Goal: Information Seeking & Learning: Learn about a topic

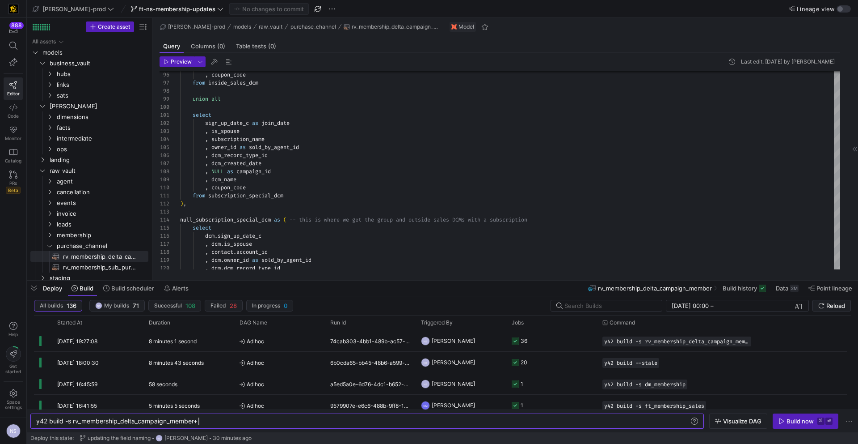
scroll to position [0, 162]
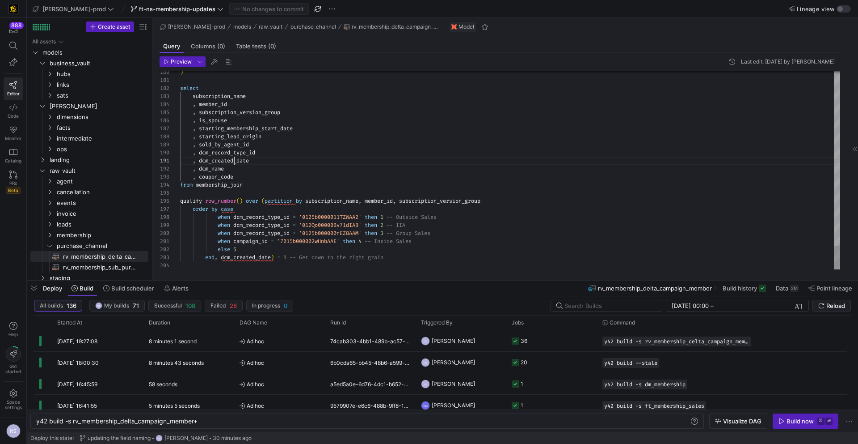
click at [114, 264] on span "rv_membership_sub_purchase_channel​​​​​​​​​​" at bounding box center [100, 267] width 75 height 10
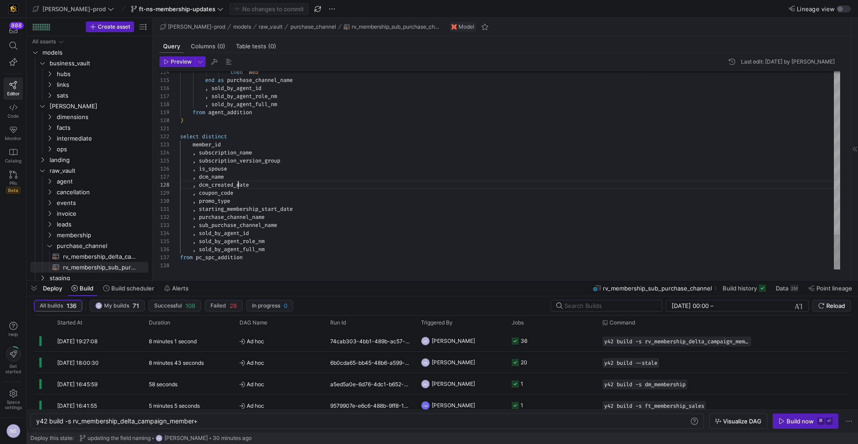
click at [67, 244] on span "purchase_channel" at bounding box center [91, 246] width 69 height 10
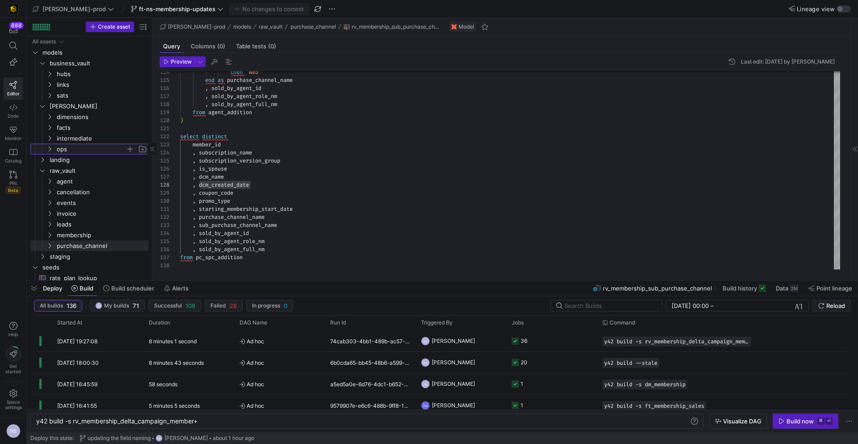
click at [70, 148] on span "ops" at bounding box center [91, 149] width 69 height 10
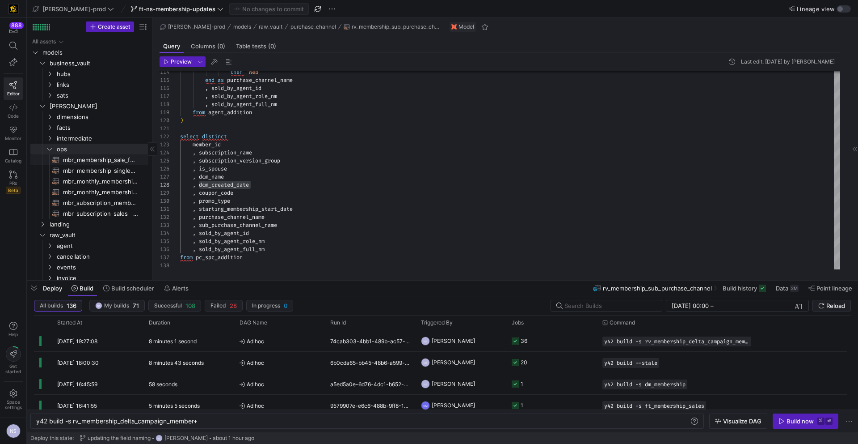
click at [101, 156] on span "mbr_membership_sale_forecast​​​​​​​​​​" at bounding box center [100, 160] width 75 height 10
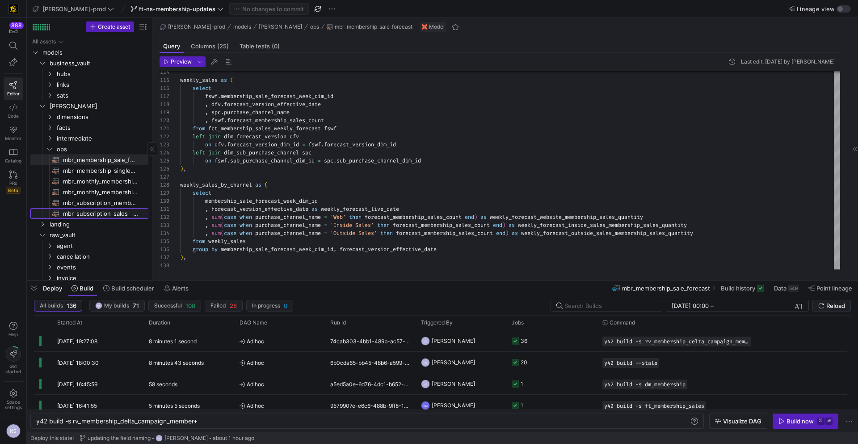
click at [113, 214] on span "mbr_subscription_sales__sub_purchase_channel_forecast​​​​​​​​​​" at bounding box center [100, 213] width 75 height 10
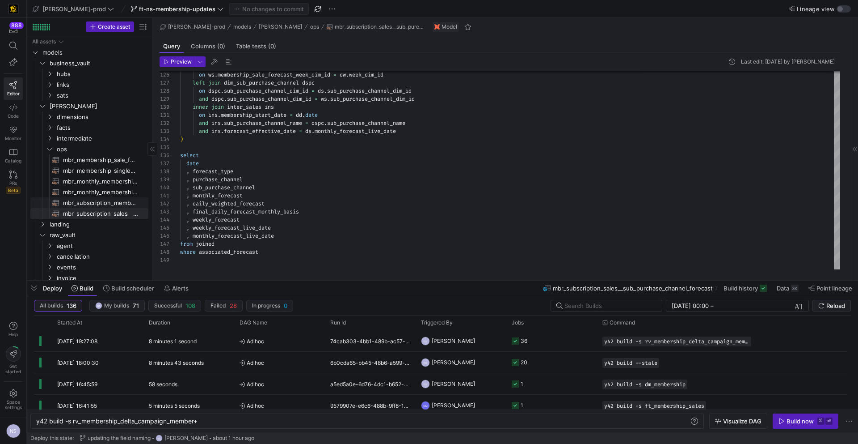
click at [117, 202] on span "mbr_subscription_membership​​​​​​​​​​" at bounding box center [100, 203] width 75 height 10
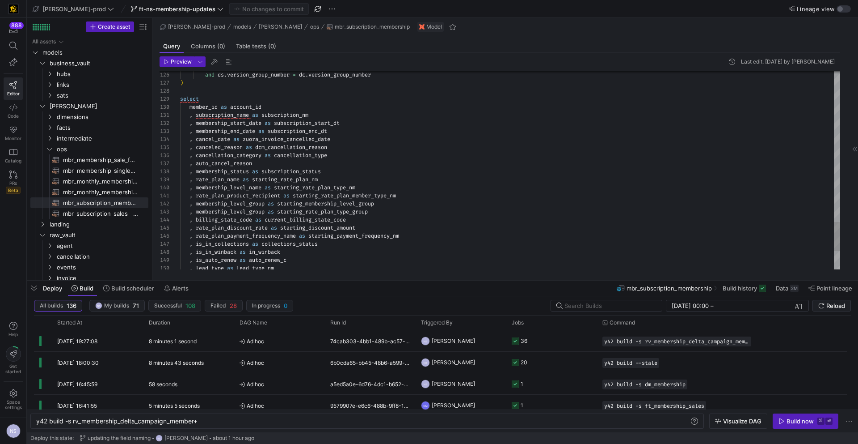
scroll to position [40, 151]
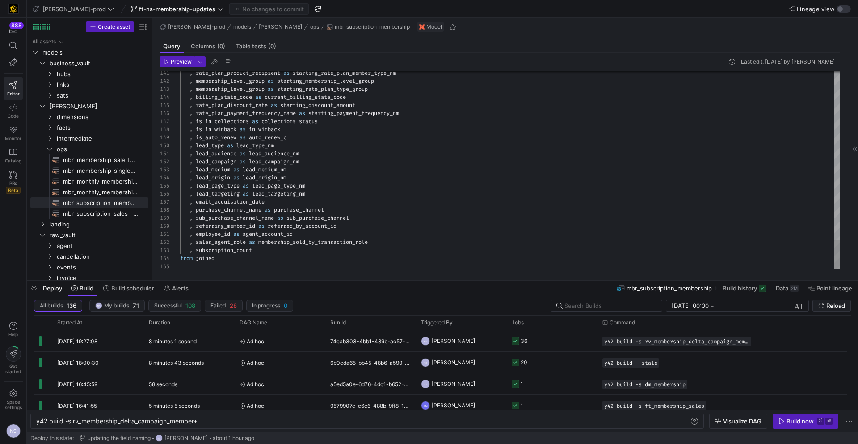
scroll to position [48, 87]
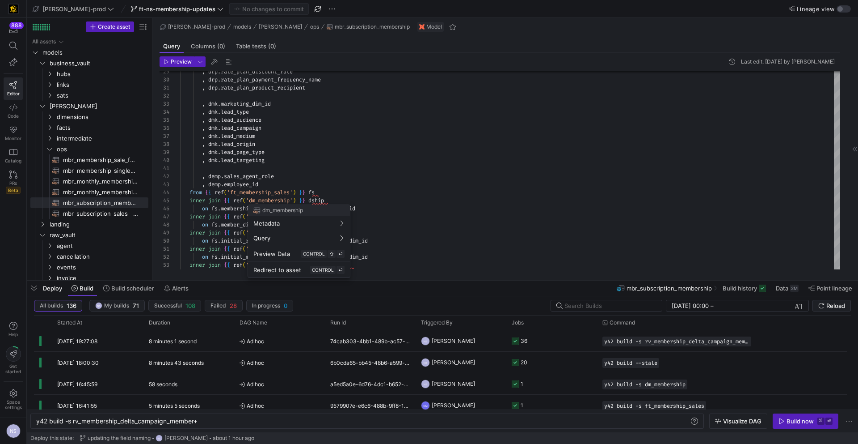
click at [364, 164] on div at bounding box center [429, 222] width 858 height 444
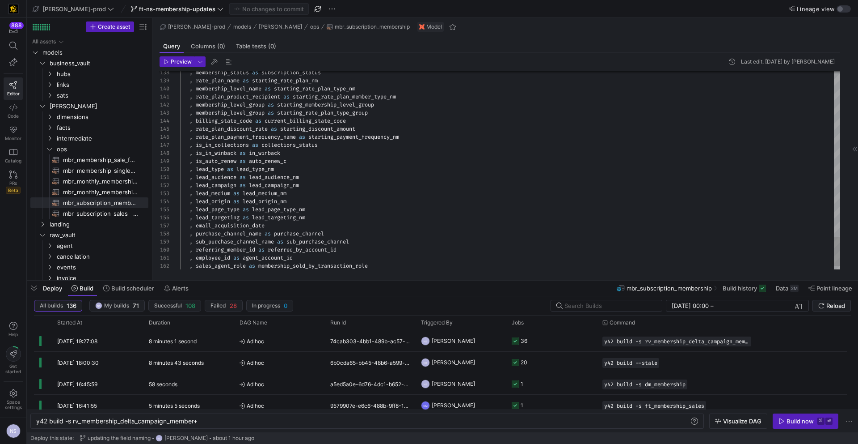
scroll to position [72, 97]
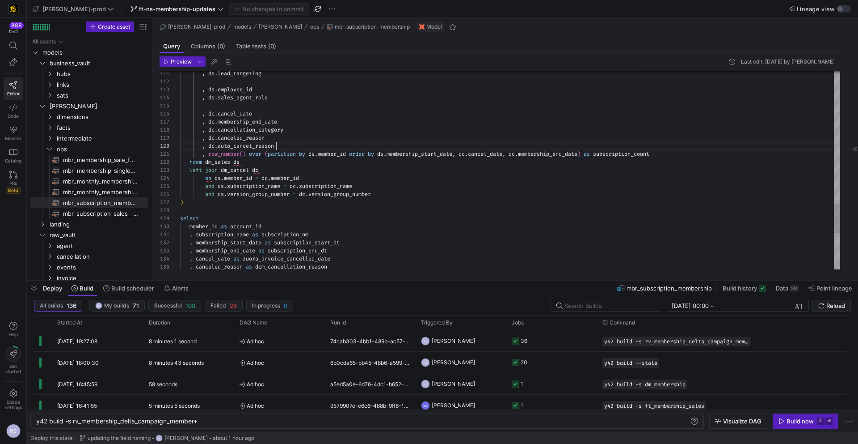
click at [113, 159] on span "mbr_membership_sale_forecast​​​​​​​​​​" at bounding box center [100, 160] width 75 height 10
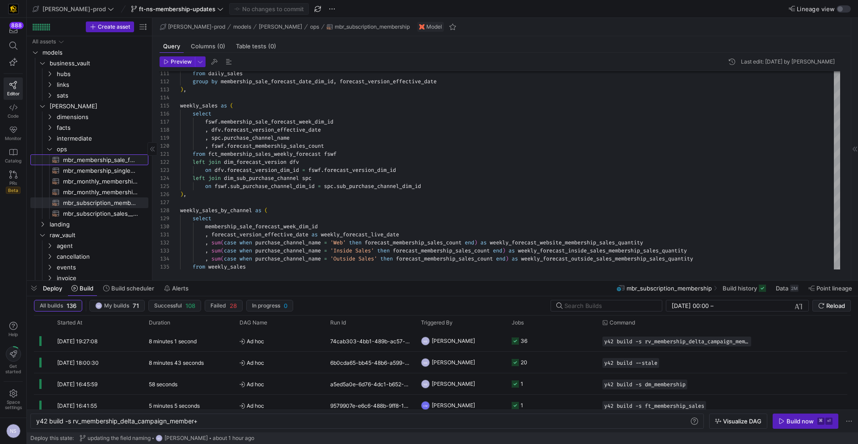
scroll to position [72, 93]
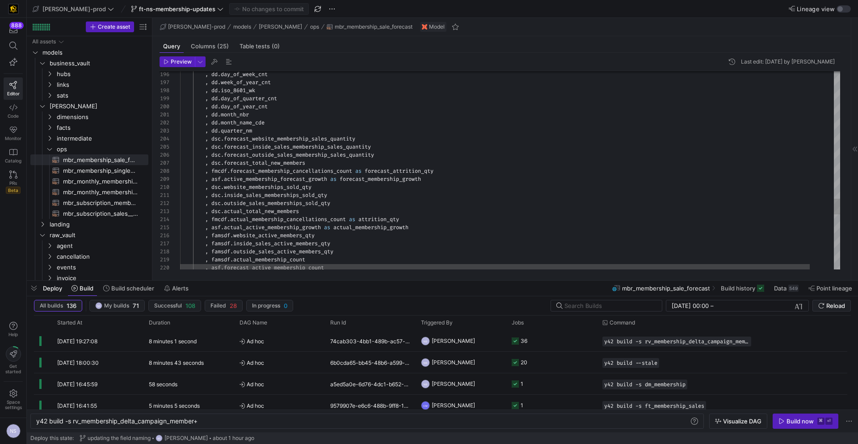
type textarea ", dd.month_nbr , dd.month_name_cde , dd.quarter_nm , dsc.forecast_website_membe…"
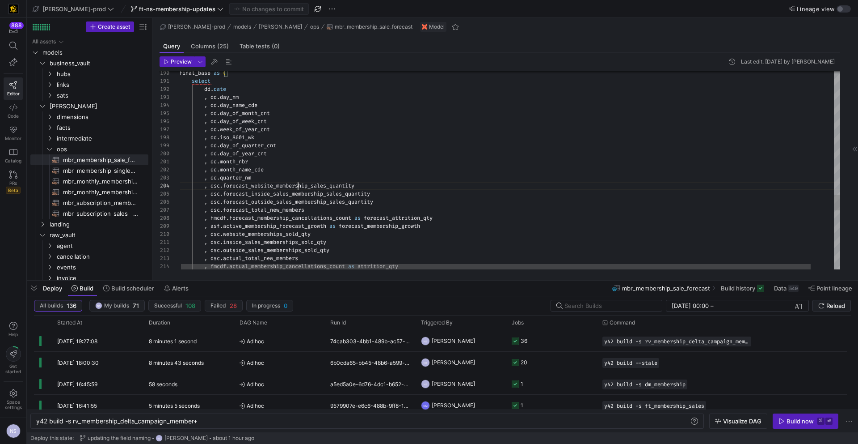
scroll to position [24, 119]
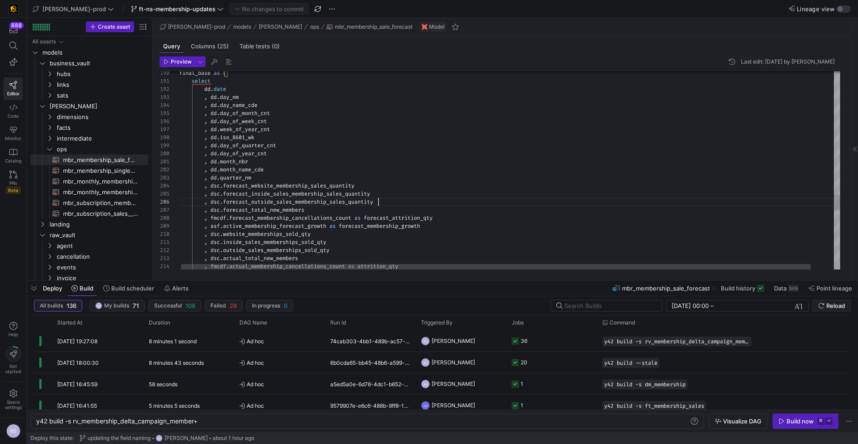
scroll to position [40, 199]
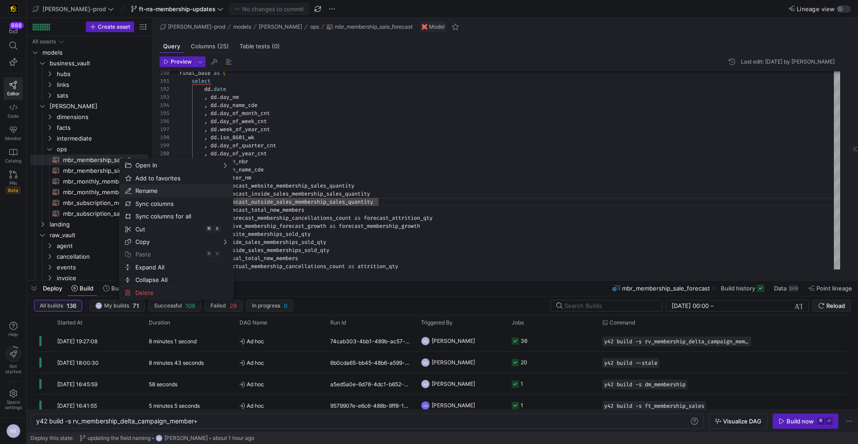
click at [154, 193] on span "Rename" at bounding box center [169, 190] width 74 height 13
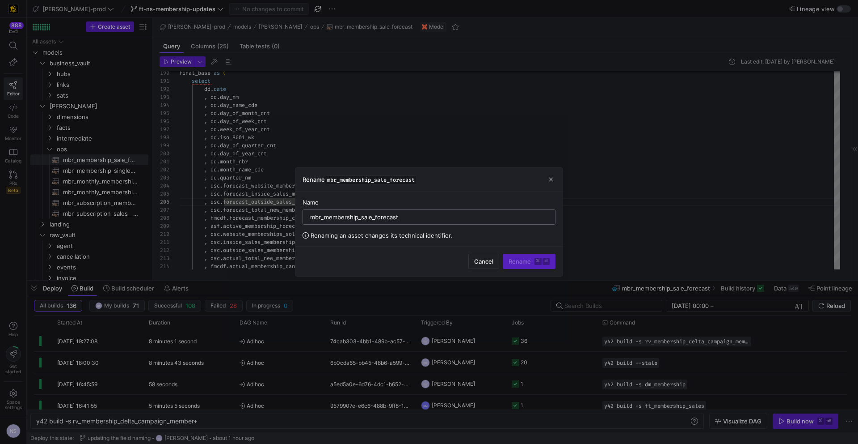
click at [374, 218] on input "mbr_membership_sale_forecast" at bounding box center [429, 216] width 238 height 7
click at [556, 179] on div "Rename mbr_membership_sale_forecast" at bounding box center [429, 180] width 267 height 24
click at [553, 178] on span "button" at bounding box center [551, 179] width 9 height 9
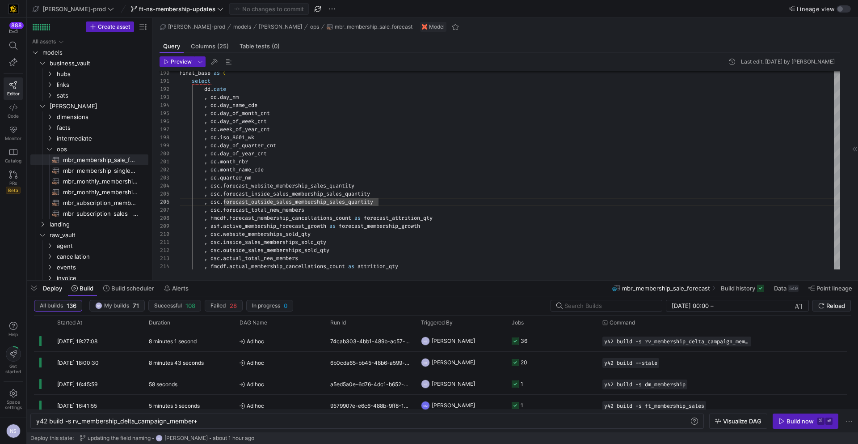
scroll to position [78, 0]
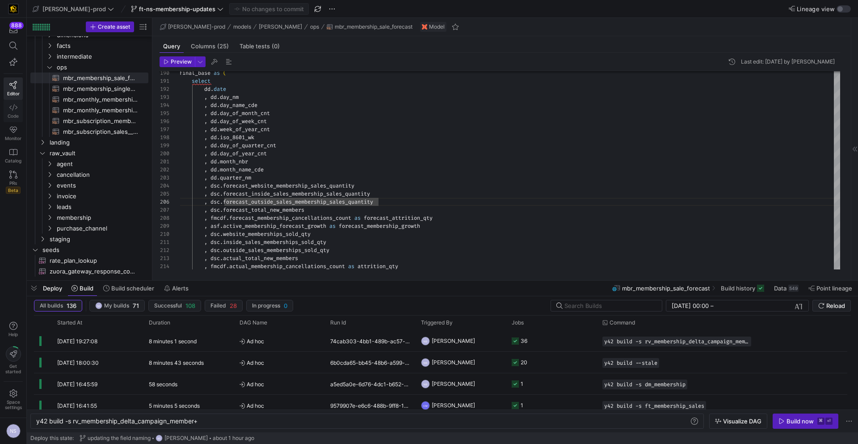
click at [13, 111] on link "Code" at bounding box center [13, 111] width 19 height 22
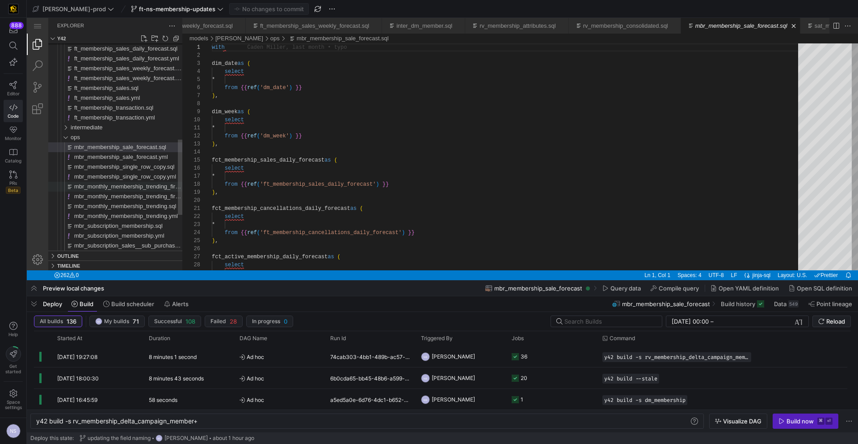
scroll to position [0, 193]
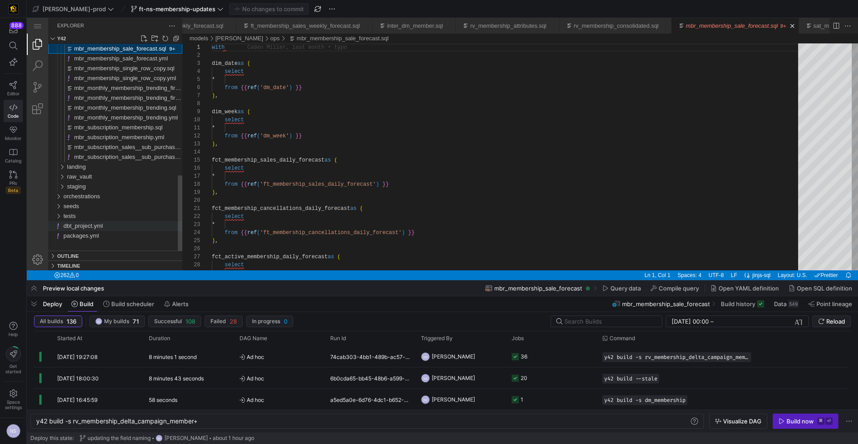
click at [96, 225] on span "dbt_project.yml" at bounding box center [82, 225] width 39 height 7
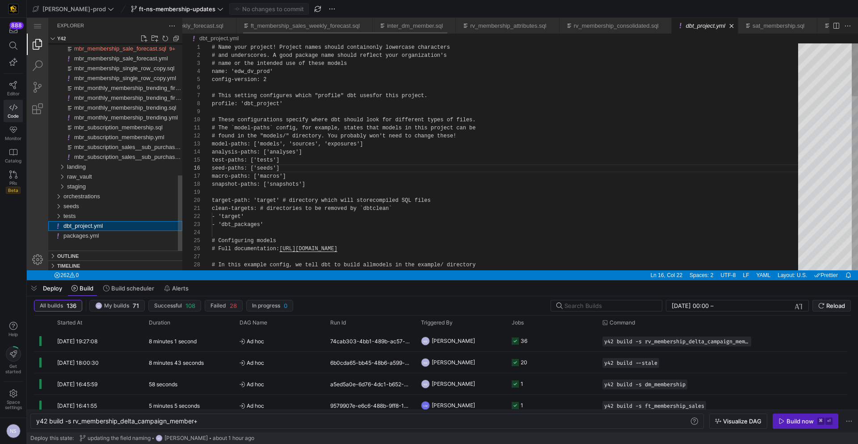
scroll to position [80, 68]
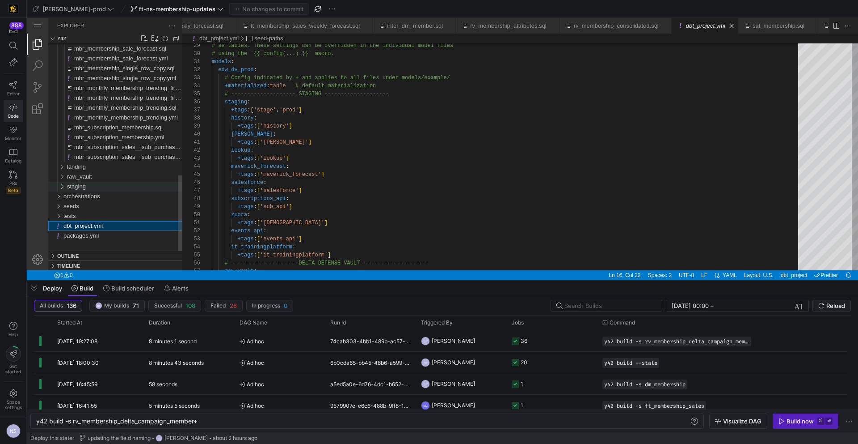
click at [78, 185] on span "staging" at bounding box center [76, 186] width 19 height 7
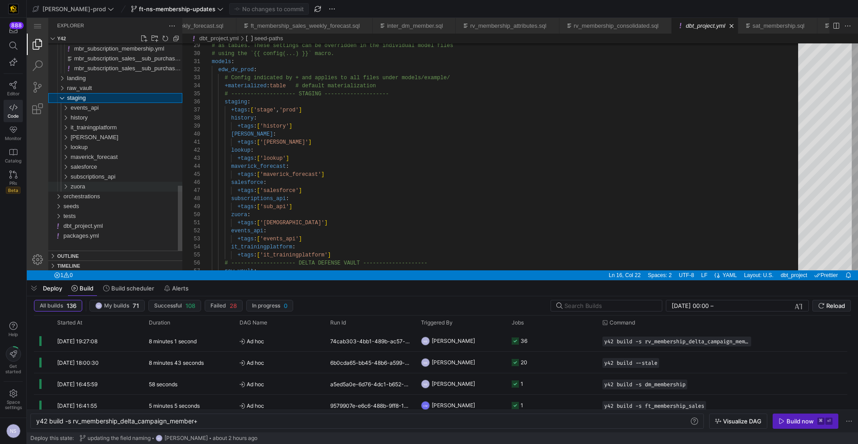
click at [88, 183] on div "zuora" at bounding box center [127, 187] width 112 height 10
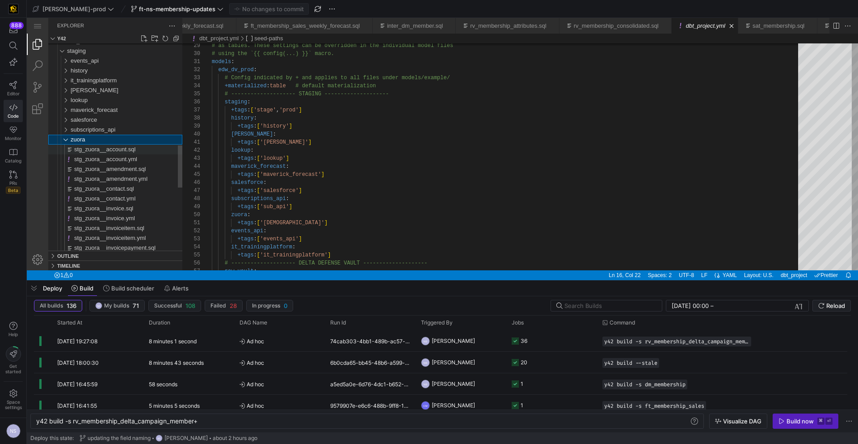
click at [103, 153] on div "stg_zuora__account.sql" at bounding box center [128, 149] width 108 height 10
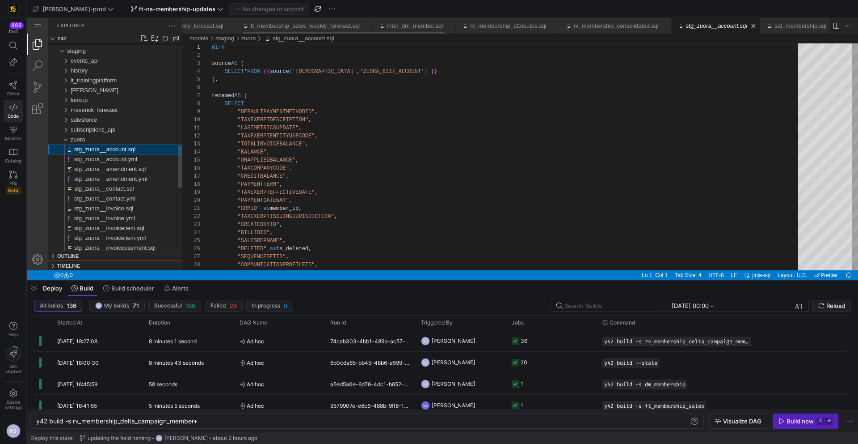
scroll to position [80, 0]
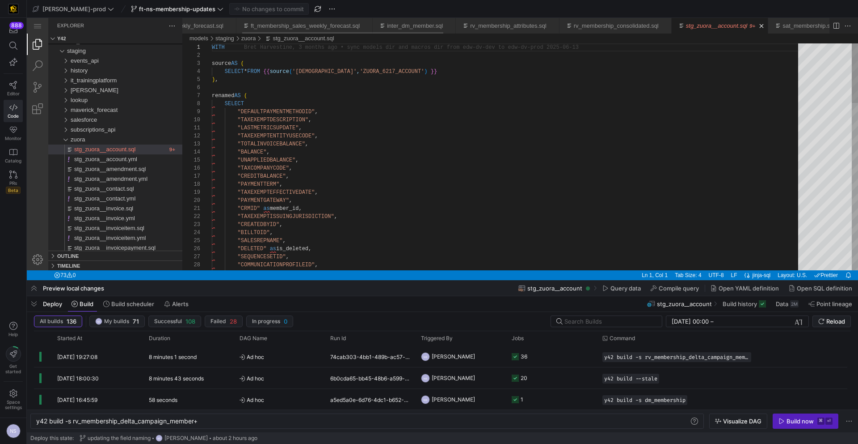
type textarea ""CRMID" as member_id, "TAXEXEMPTISSUINGJURISDICTION", "CREATEDBYID", "BILLTOID"…"
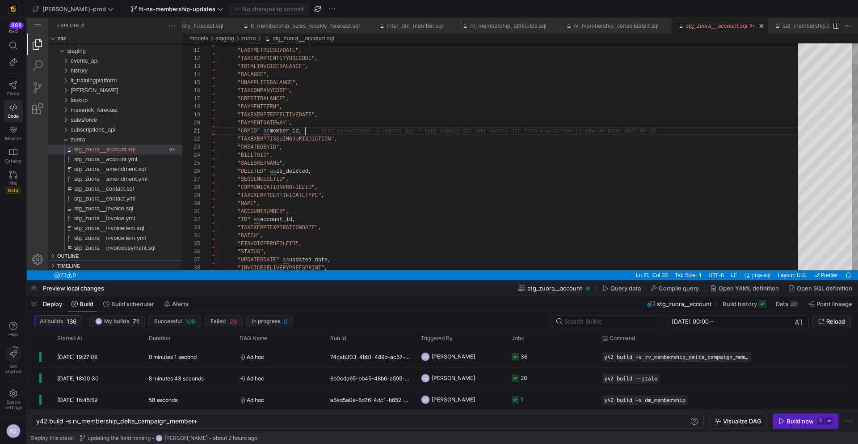
scroll to position [0, 94]
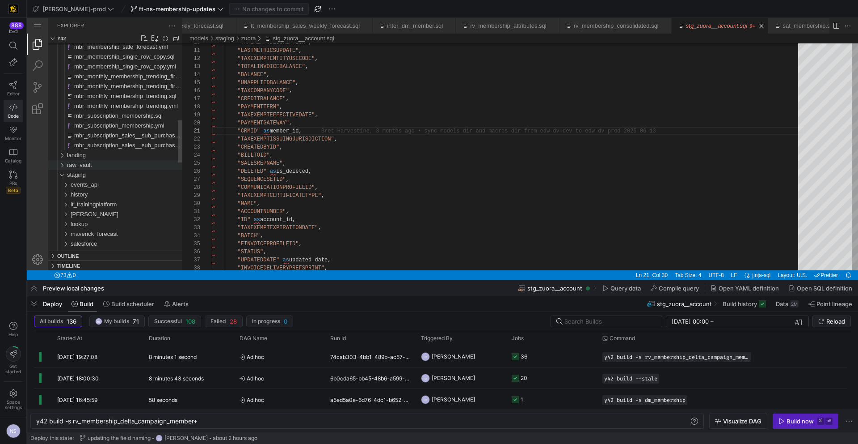
click at [92, 165] on span "raw_vault" at bounding box center [79, 164] width 25 height 7
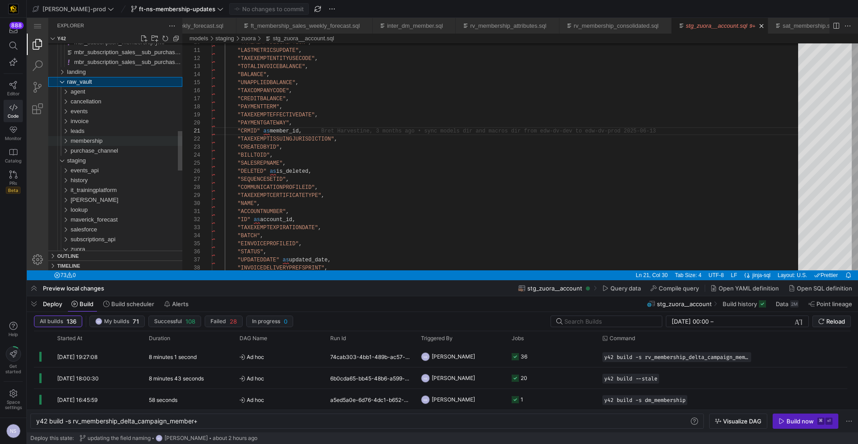
click at [96, 144] on div "membership" at bounding box center [127, 141] width 112 height 10
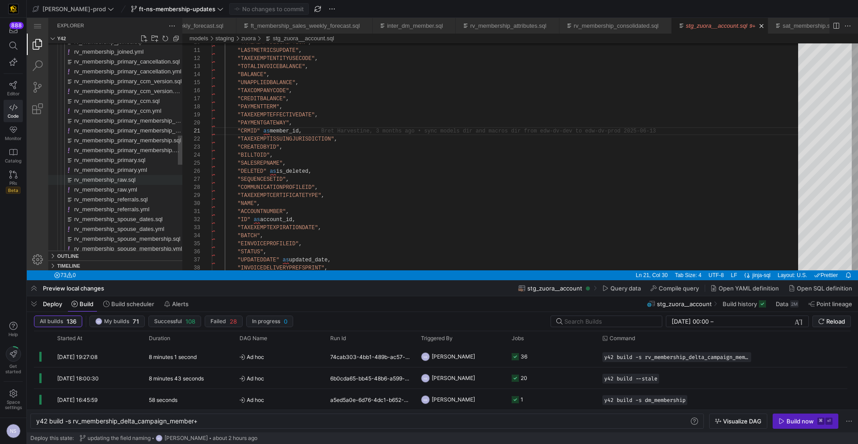
click at [146, 179] on div "rv_membership_raw.sql" at bounding box center [128, 180] width 108 height 10
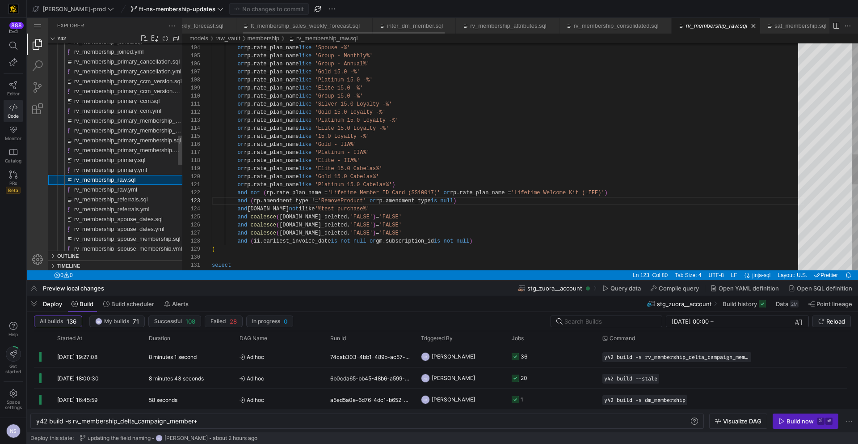
scroll to position [80, 255]
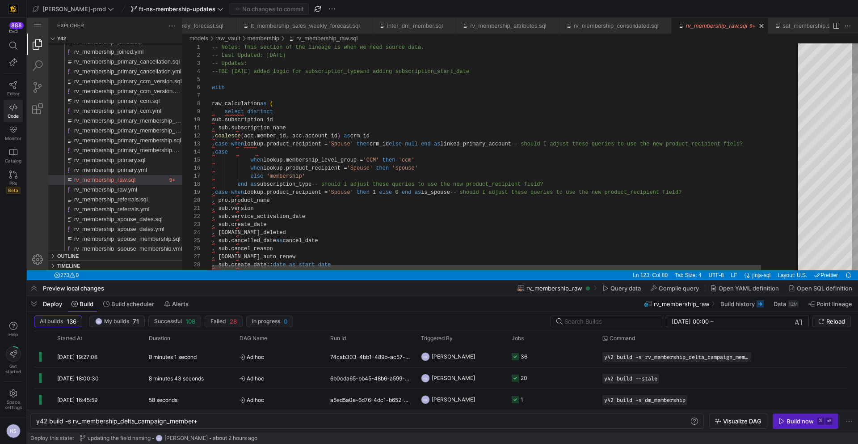
type textarea ", sub.subscription_name , coalesce(acc.member_id, acc.account_id) as crm_id , c…"
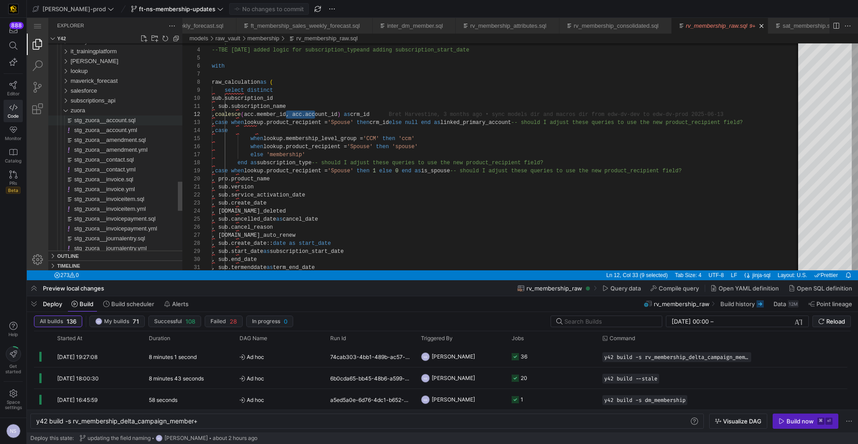
click at [127, 121] on span "stg_zuora__account.sql" at bounding box center [104, 120] width 61 height 7
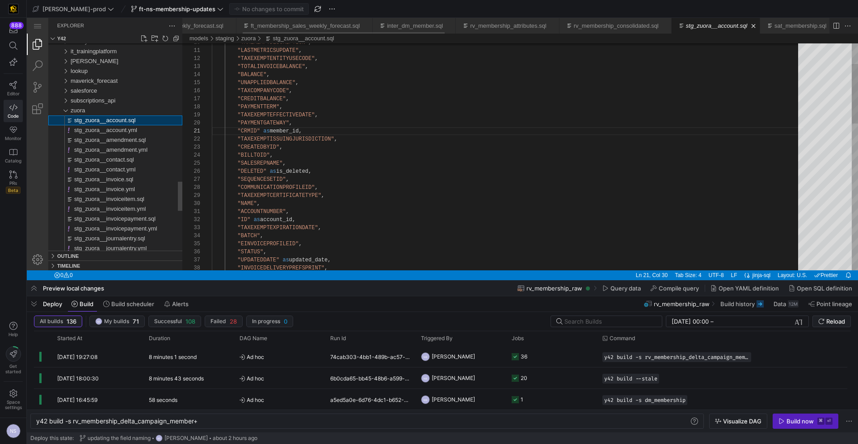
scroll to position [80, 94]
click at [293, 127] on div ""TAXEXEMPTDESCRIPTION" , "LASTMETRICSUPDATE" , "TAXEXEMPTENTITYUSECODE" , "TOTA…" at bounding box center [508, 397] width 593 height 862
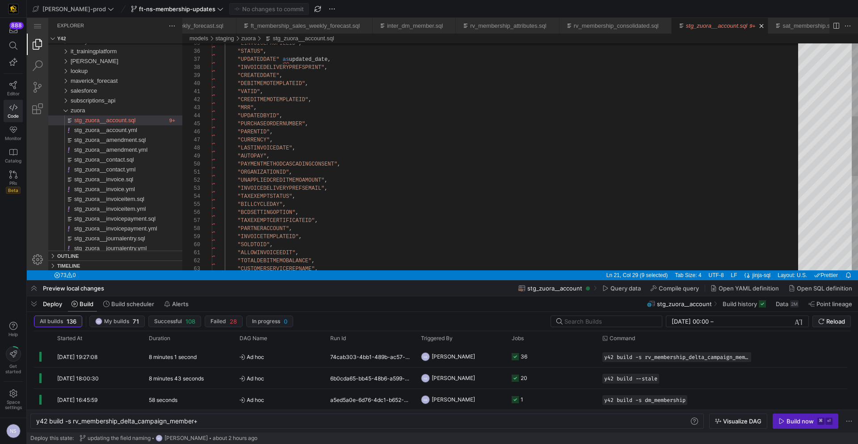
type textarea ""ORGANIZATIONID", "UNAPPLIEDCREDITMEMOAMOUNT", "INVOICEDELIVERYPREFSEMAIL", "TA…"
click at [357, 186] on div ""EINVOICEPROFILEID" , "STATUS" , "UPDATEDDATE" as updated_date, "INVOICEDELIVER…" at bounding box center [508, 197] width 593 height 862
type textarea "i"
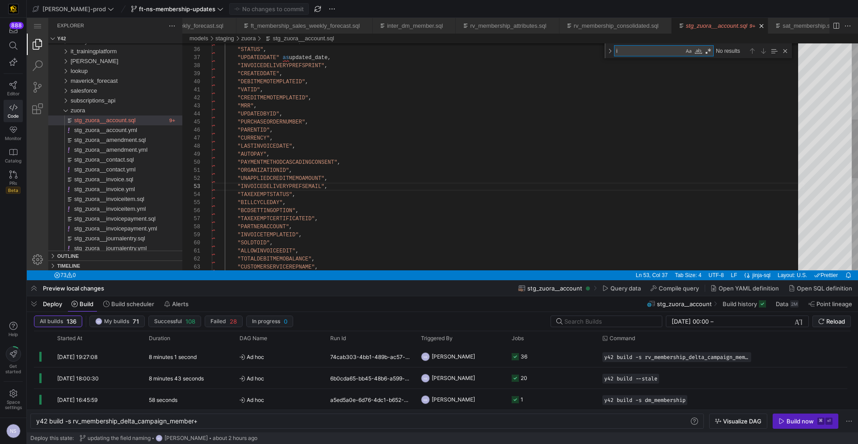
type textarea ""CRMID" as member_id, "TAXEXEMPTISSUINGJURISDICTION", "CREATEDBYID", "BILLTOID"…"
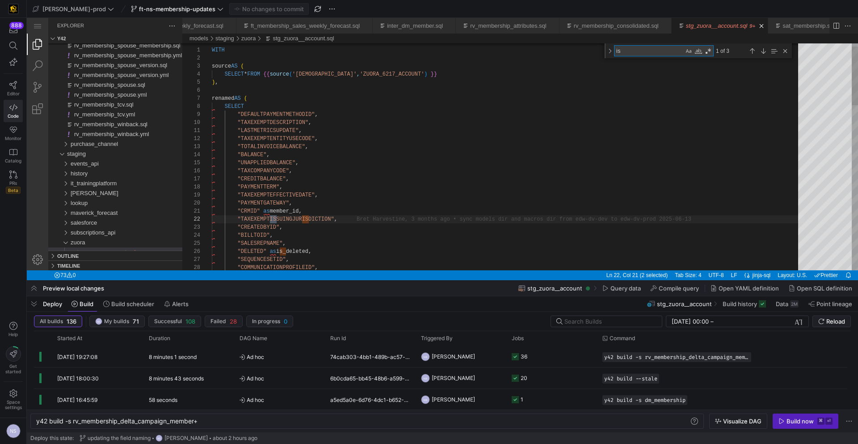
type textarea "is"
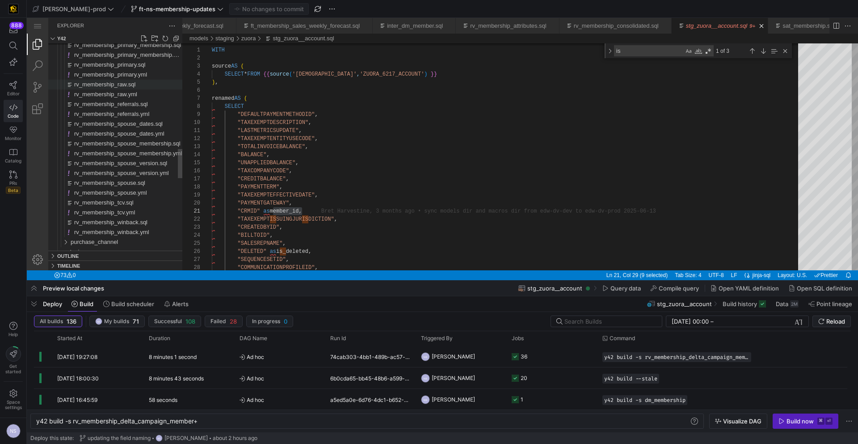
click at [132, 86] on span "rv_membership_raw.sql" at bounding box center [104, 84] width 61 height 7
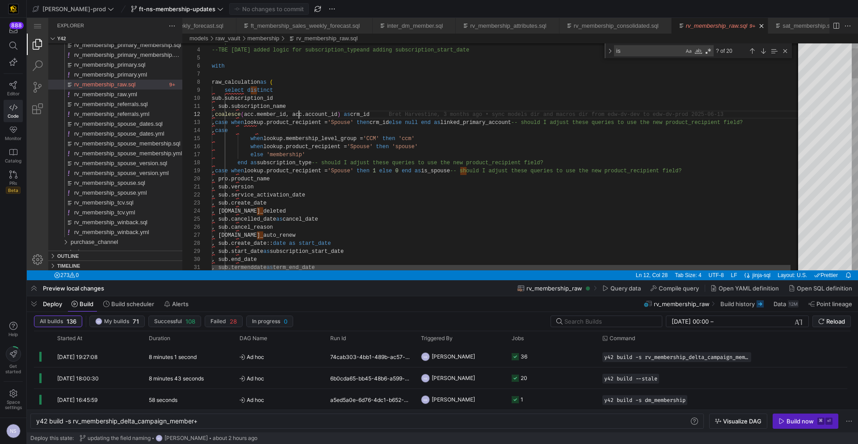
scroll to position [8, 103]
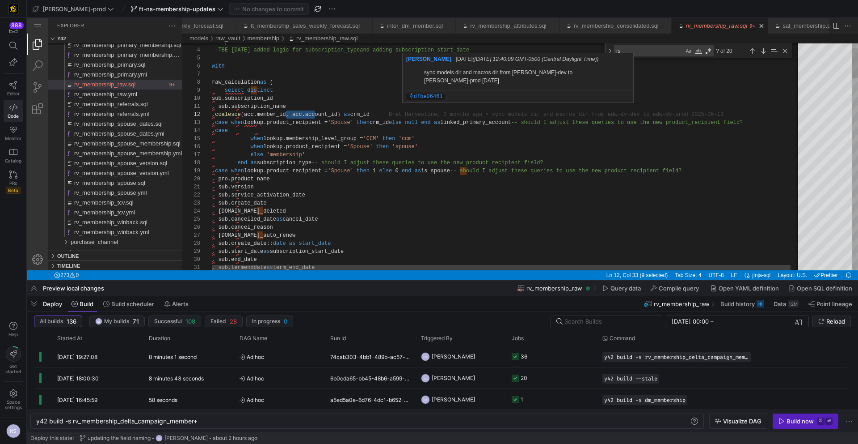
type textarea ", sub.subscription_name , coalesce(acc.member_id, acc.account_id) as crm_id , c…"
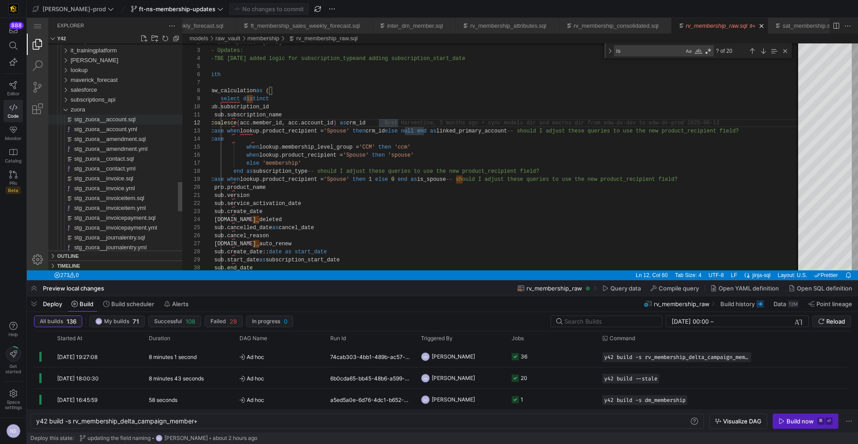
click at [102, 117] on span "stg_zuora__account.sql" at bounding box center [104, 119] width 61 height 7
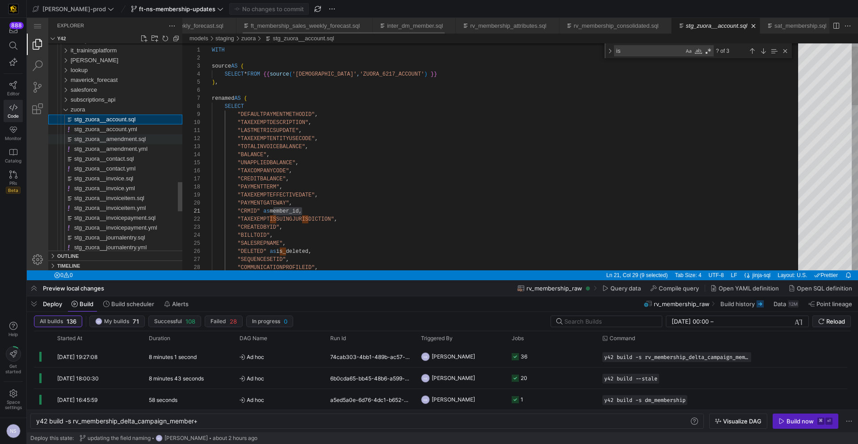
scroll to position [80, 90]
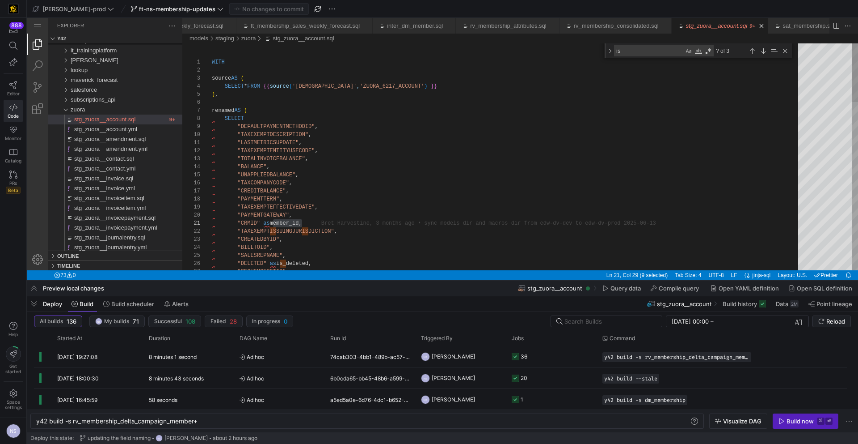
type textarea "WITH source AS ( SELECT * FROM {{ source('zuora', 'ZUORA_6217_ACCOUNT') }} ), r…"
